Goal: Check status: Check status

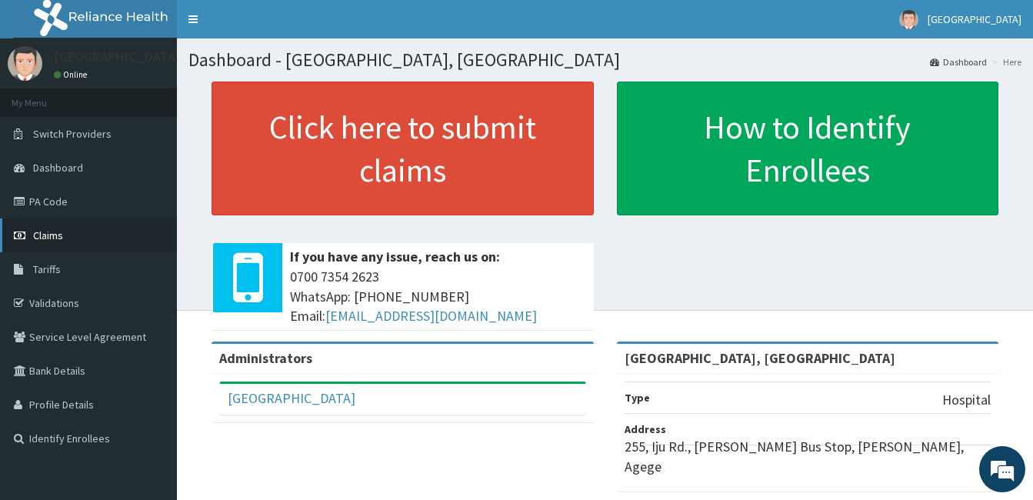
click at [45, 232] on span "Claims" at bounding box center [48, 235] width 30 height 14
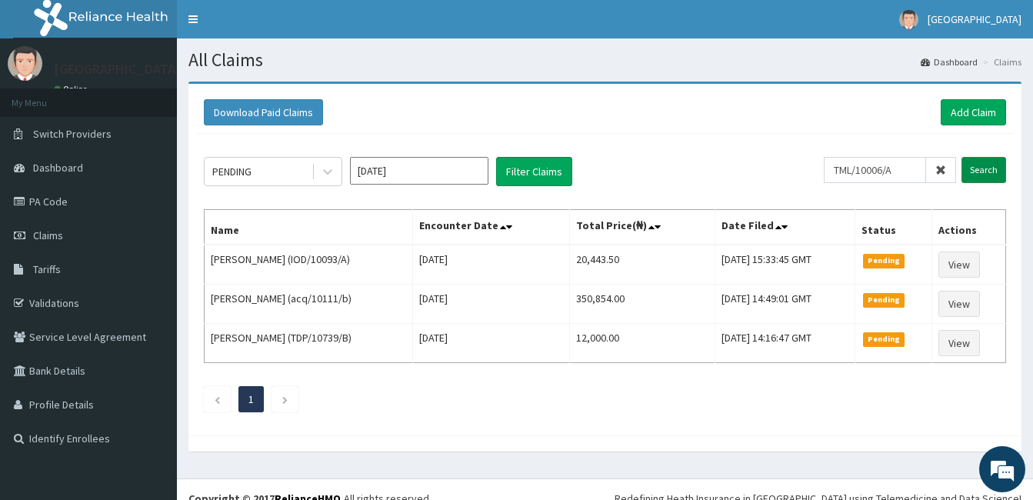
click at [988, 157] on input "Search" at bounding box center [983, 170] width 45 height 26
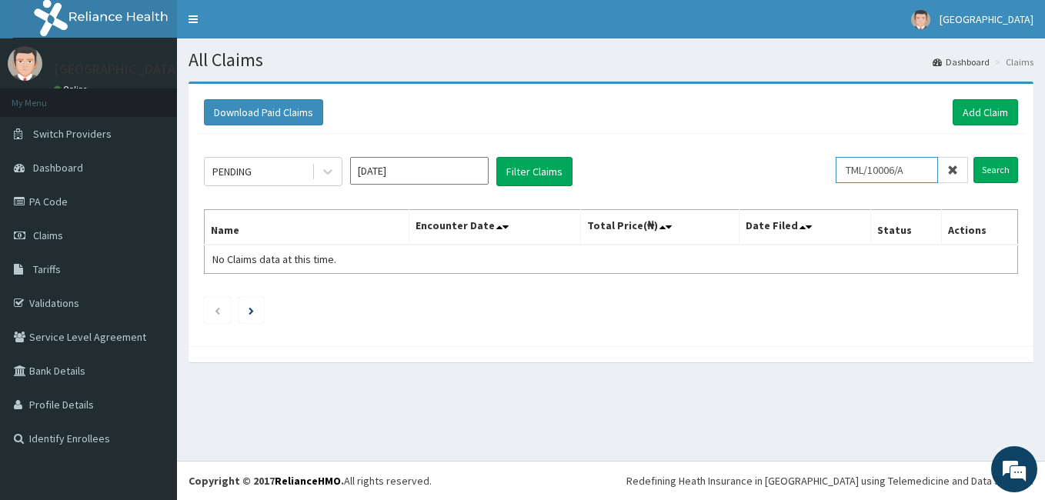
click at [919, 162] on input "TML/10006/A" at bounding box center [886, 170] width 102 height 26
type input "T"
type input "N"
click at [983, 171] on input "Search" at bounding box center [995, 170] width 45 height 26
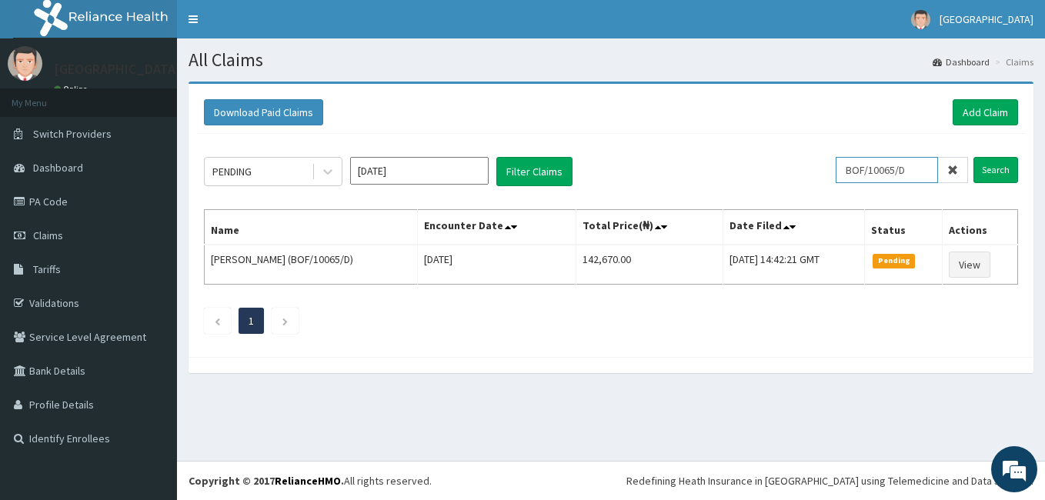
click at [913, 169] on input "BOF/10065/D" at bounding box center [886, 170] width 102 height 26
type input "B"
click at [1003, 165] on input "Search" at bounding box center [995, 170] width 45 height 26
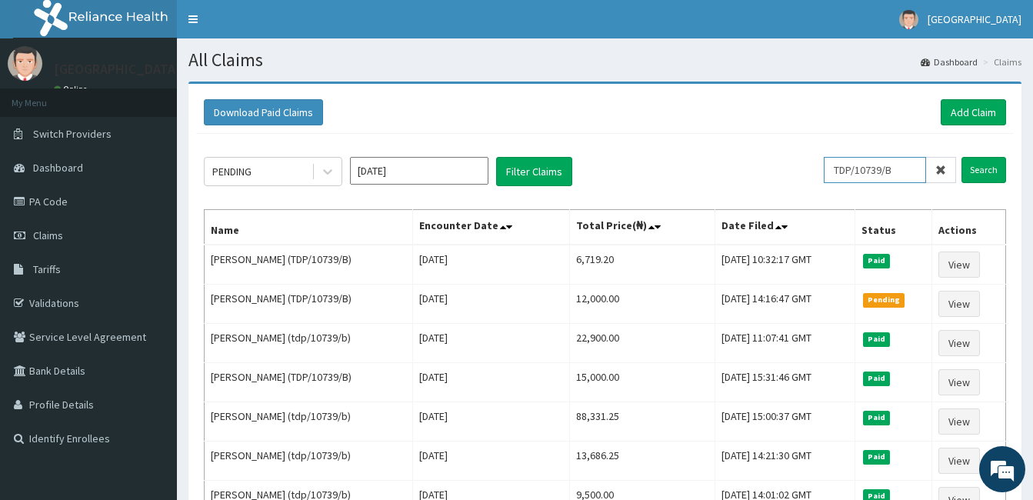
click at [908, 168] on input "TDP/10739/B" at bounding box center [875, 170] width 102 height 26
type input "T"
click at [973, 167] on input "Search" at bounding box center [983, 170] width 45 height 26
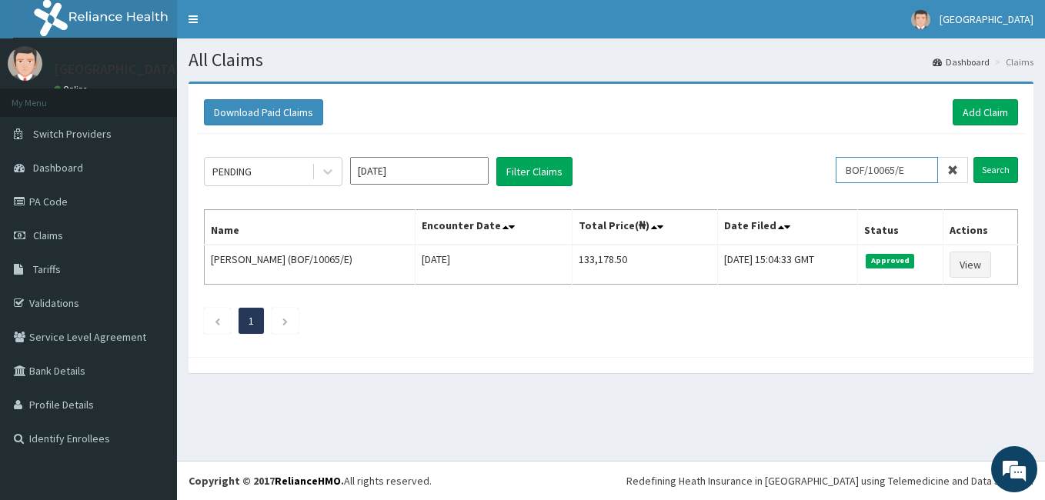
click at [936, 173] on input "BOF/10065/E" at bounding box center [886, 170] width 102 height 26
type input "B"
click at [988, 165] on input "Search" at bounding box center [995, 170] width 45 height 26
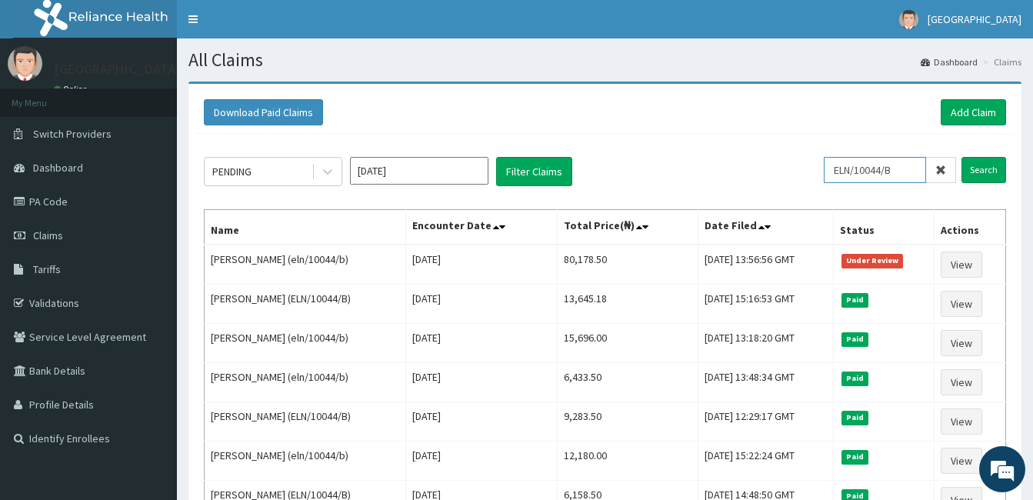
click at [913, 162] on input "ELN/10044/B" at bounding box center [875, 170] width 102 height 26
type input "E"
type input "ACQ/10111/B"
click at [981, 168] on input "Search" at bounding box center [983, 170] width 45 height 26
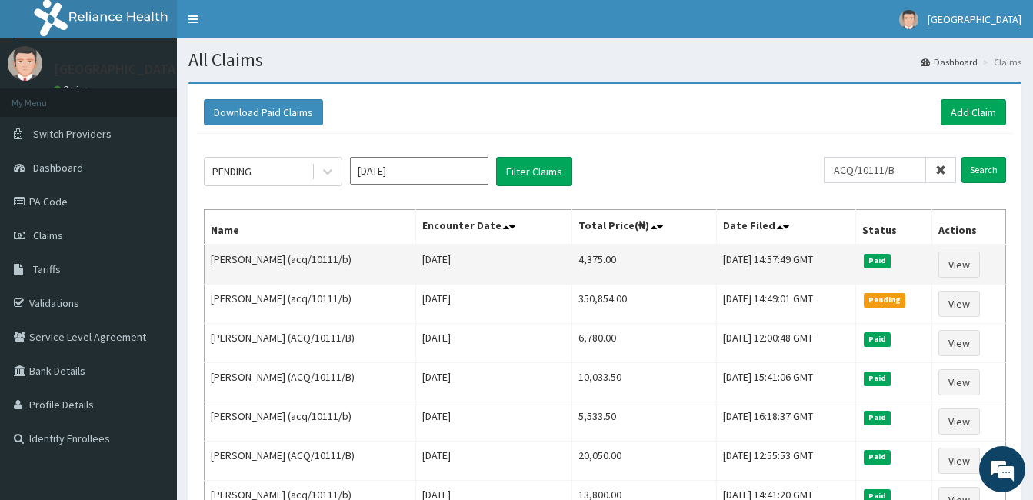
click at [850, 281] on td "Tue, 09 Sep 2025 14:57:49 GMT" at bounding box center [785, 265] width 139 height 40
